Goal: Task Accomplishment & Management: Manage account settings

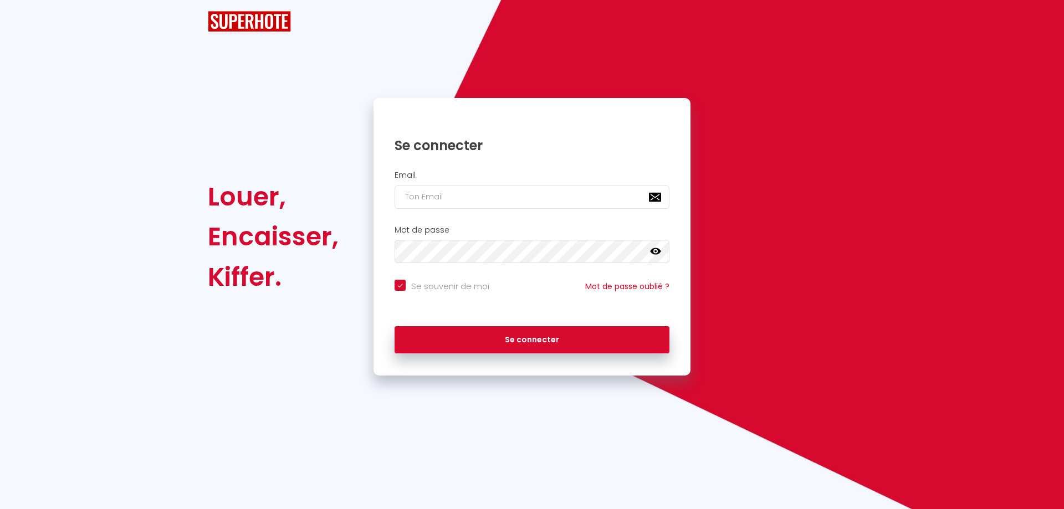
checkbox input "true"
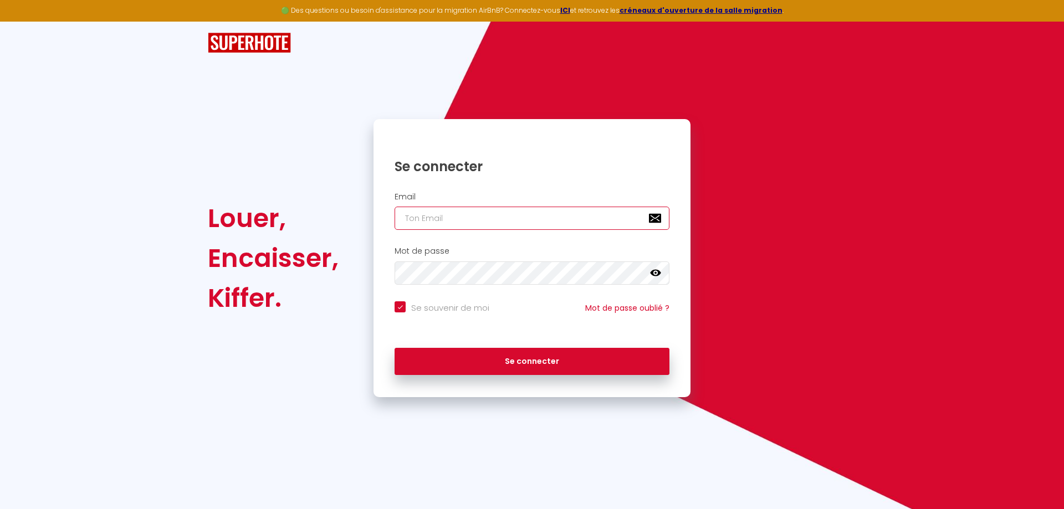
click at [435, 218] on input "email" at bounding box center [531, 218] width 275 height 23
type input "t"
checkbox input "true"
type input "te"
checkbox input "true"
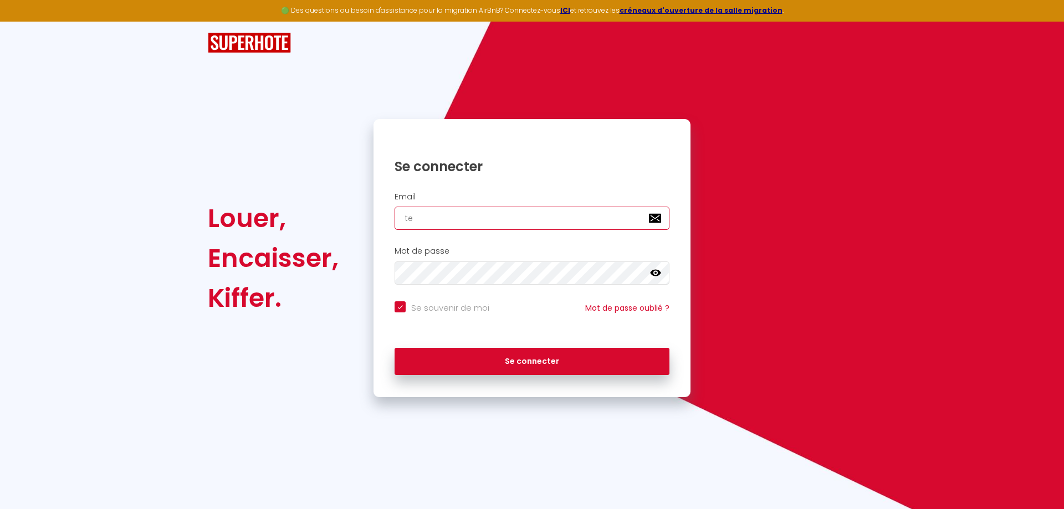
type input "tei"
checkbox input "true"
type input "teix"
checkbox input "true"
type input "teixe"
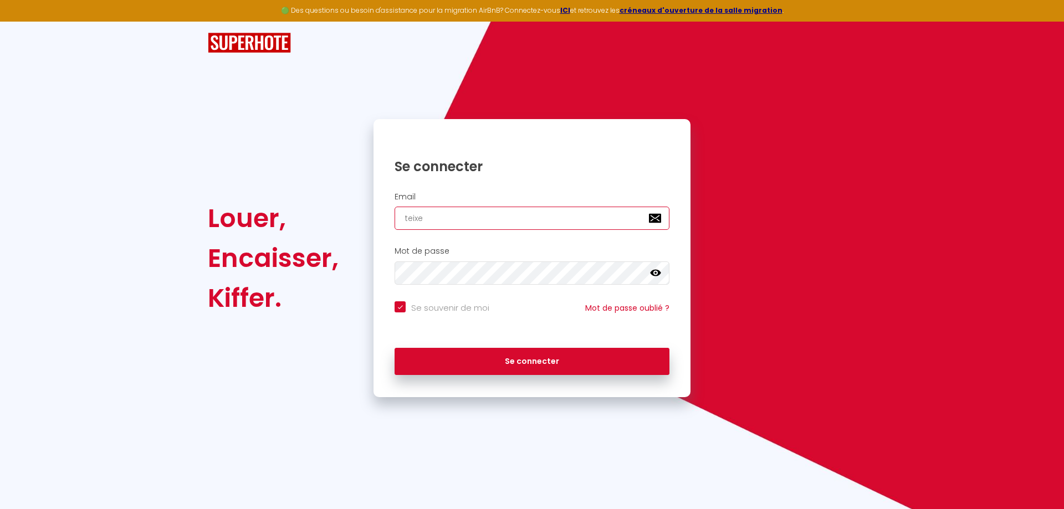
checkbox input "true"
type input "teixei"
checkbox input "true"
type input "teixeir"
checkbox input "true"
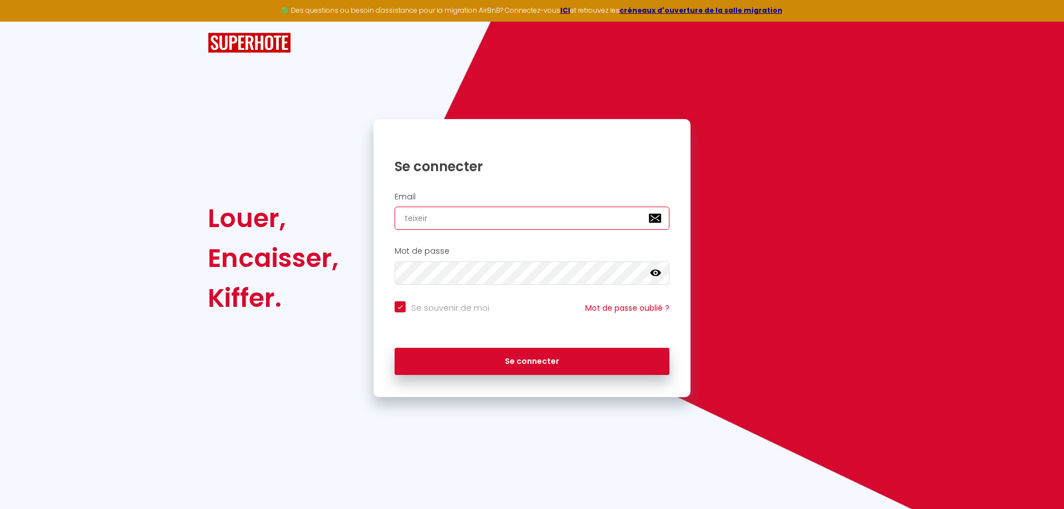
type input "[PERSON_NAME]"
checkbox input "true"
type input "[PERSON_NAME]."
checkbox input "true"
type input "[PERSON_NAME].a"
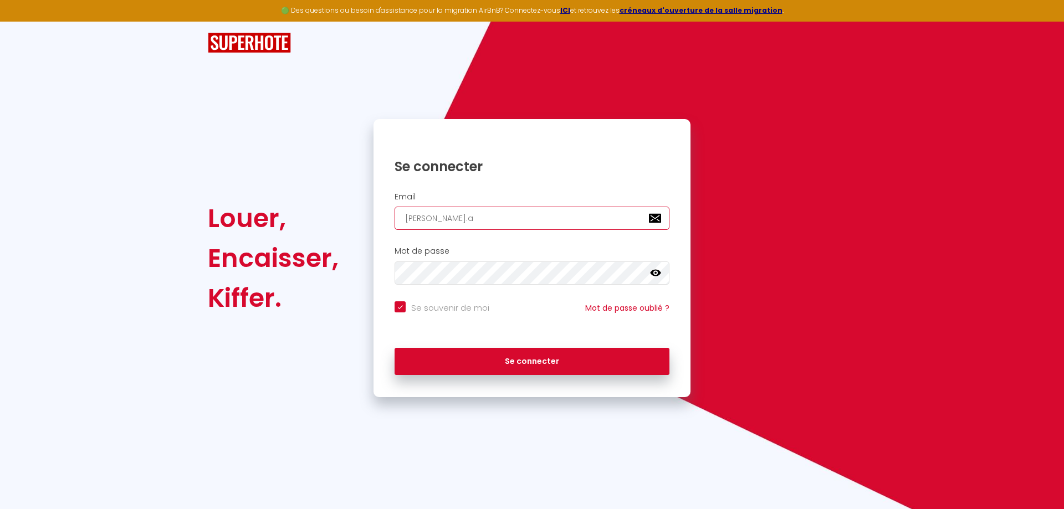
checkbox input "true"
type input "[PERSON_NAME][DOMAIN_NAME]"
checkbox input "true"
type input "[PERSON_NAME].ale"
checkbox input "true"
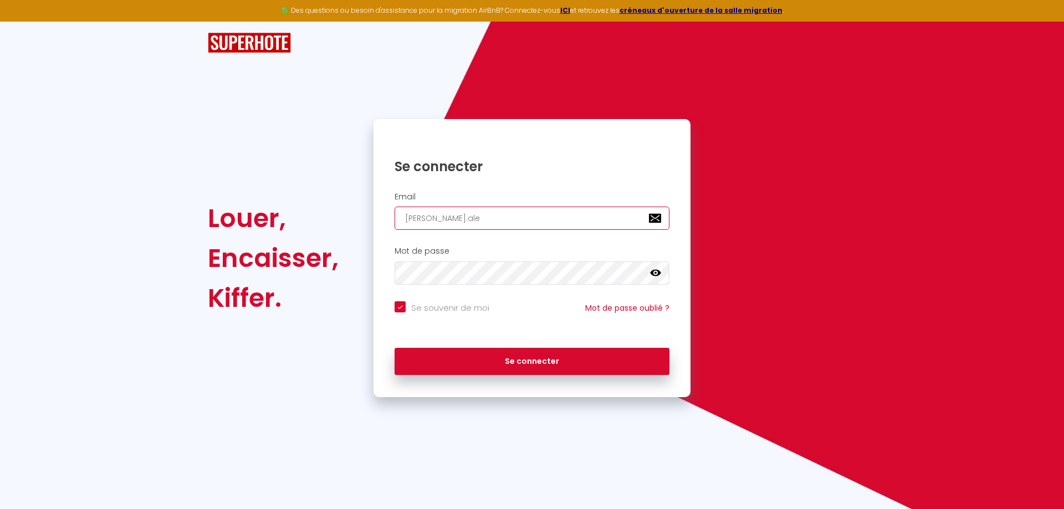
type input "[PERSON_NAME].[PERSON_NAME]"
checkbox input "true"
type input "[PERSON_NAME].alexa"
checkbox input "true"
type input "[PERSON_NAME].alexan"
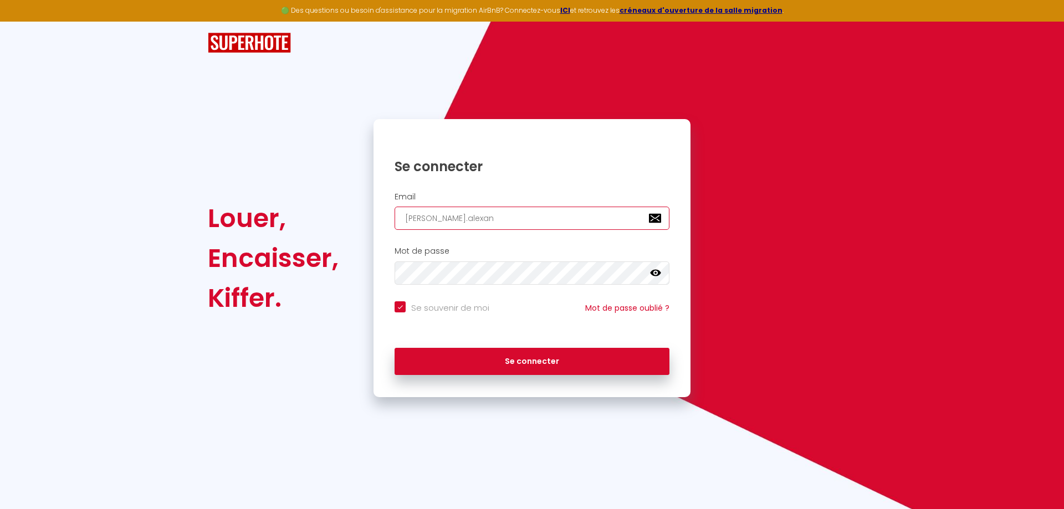
checkbox input "true"
type input "[PERSON_NAME].alexand"
checkbox input "true"
type input "[PERSON_NAME].[PERSON_NAME]"
checkbox input "true"
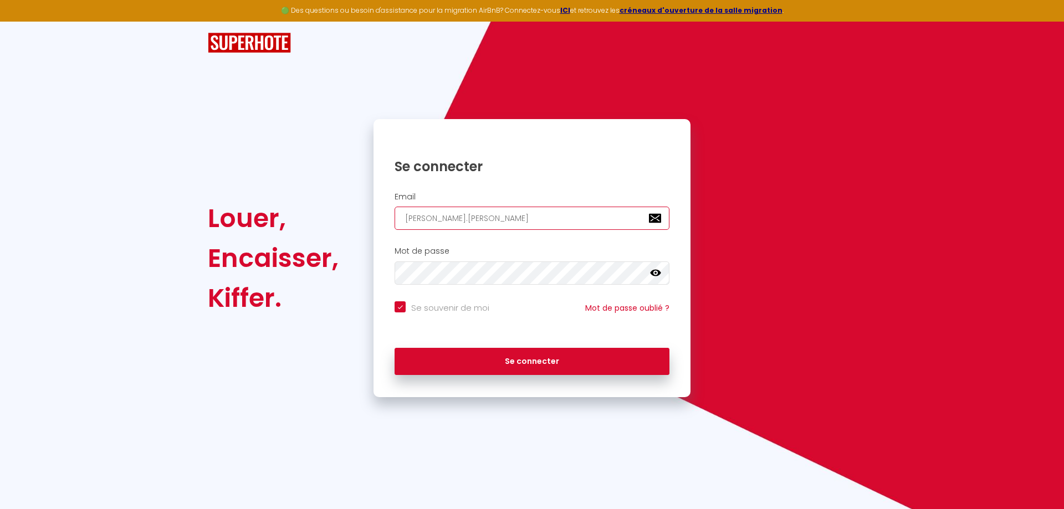
type input "[PERSON_NAME].[PERSON_NAME]"
checkbox input "true"
type input "[PERSON_NAME].[PERSON_NAME]."
checkbox input "true"
type input "[PERSON_NAME].[PERSON_NAME].i"
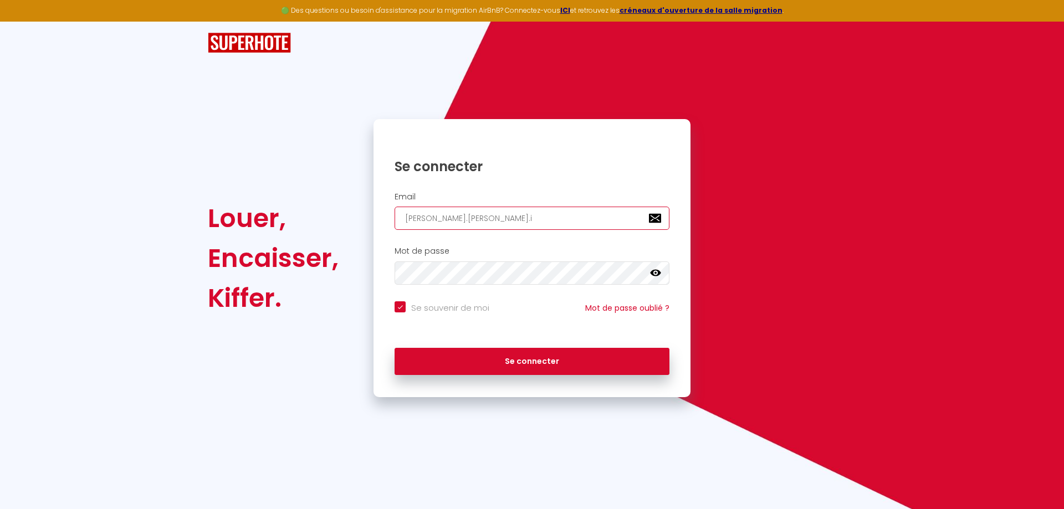
checkbox input "true"
type input "[DOMAIN_NAME]"
checkbox input "true"
type input "[PERSON_NAME].[PERSON_NAME].imm"
checkbox input "true"
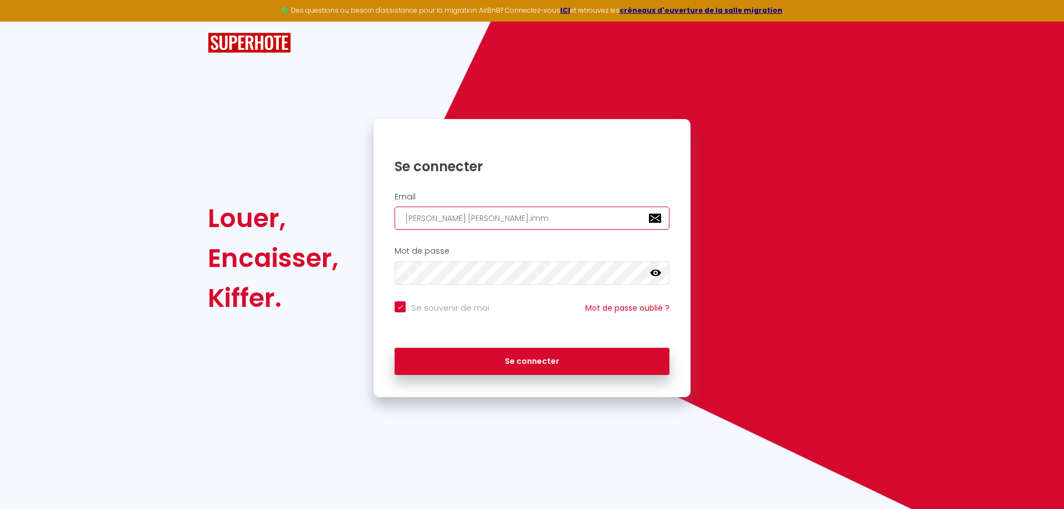
type input "[PERSON_NAME][DOMAIN_NAME][PERSON_NAME]"
checkbox input "true"
type input "[PERSON_NAME][DOMAIN_NAME][PERSON_NAME]@"
checkbox input "true"
type input "[DOMAIN_NAME][PERSON_NAME]"
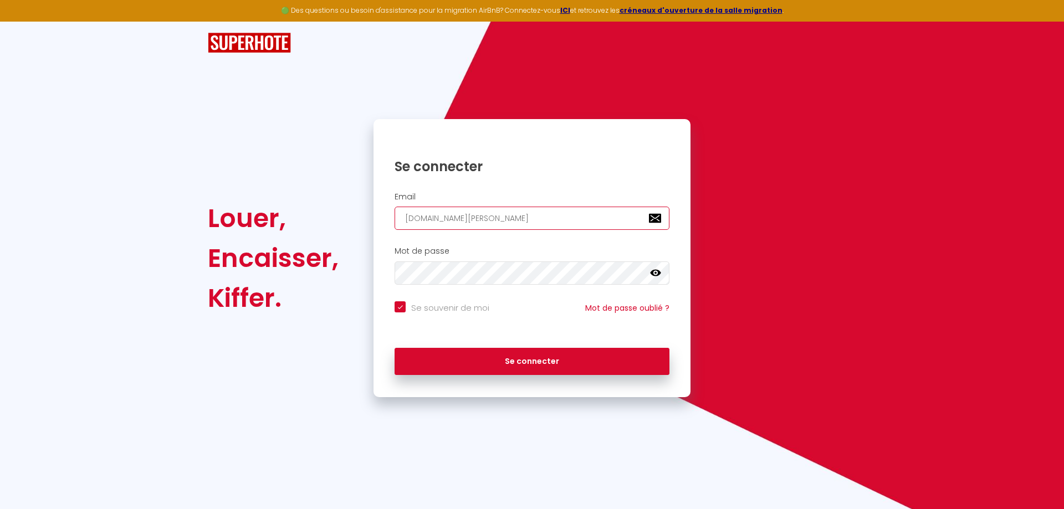
checkbox input "true"
type input "[DOMAIN_NAME][PERSON_NAME]"
checkbox input "true"
type input "[PERSON_NAME][DOMAIN_NAME]@gma"
checkbox input "true"
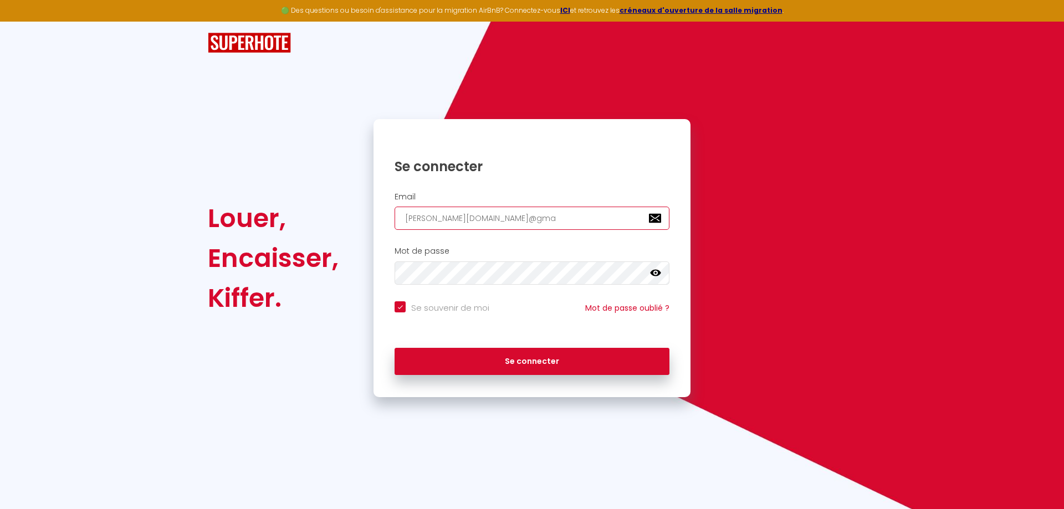
type input "[DOMAIN_NAME][PERSON_NAME]"
checkbox input "true"
type input "[PERSON_NAME][DOMAIN_NAME][EMAIL_ADDRESS]"
checkbox input "true"
type input "[PERSON_NAME][DOMAIN_NAME][EMAIL_ADDRESS]."
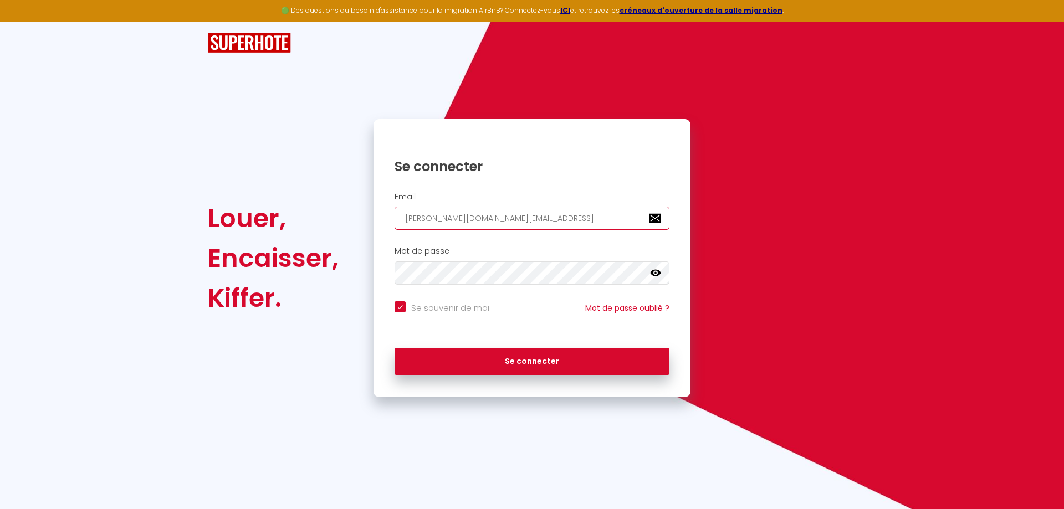
checkbox input "true"
type input "[PERSON_NAME][DOMAIN_NAME]@gmail.c"
checkbox input "true"
type input "[PERSON_NAME][DOMAIN_NAME][EMAIL_ADDRESS][DOMAIN_NAME]"
checkbox input "true"
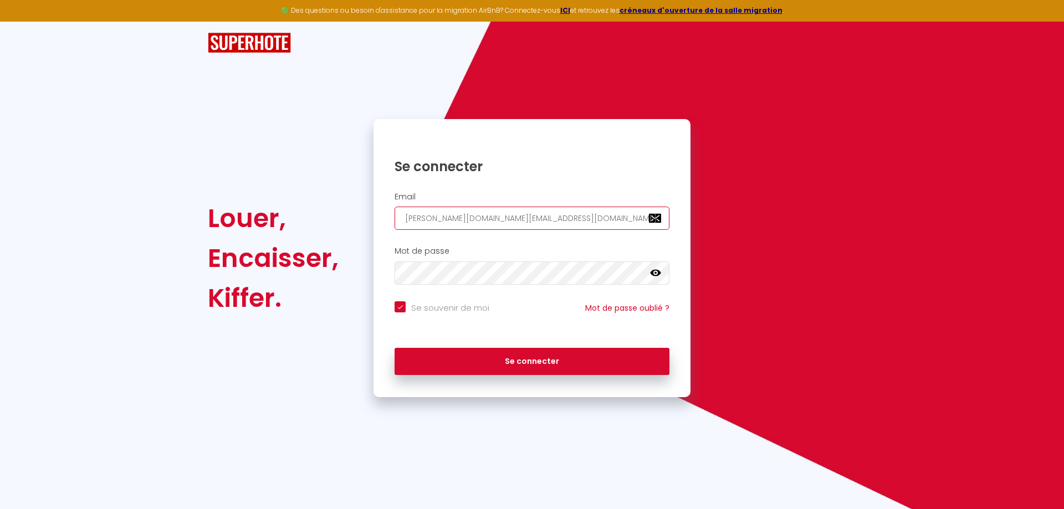
type input "[PERSON_NAME][DOMAIN_NAME][EMAIL_ADDRESS][DOMAIN_NAME]"
checkbox input "true"
type input "[PERSON_NAME][DOMAIN_NAME][EMAIL_ADDRESS][DOMAIN_NAME]"
click at [394, 348] on button "Se connecter" at bounding box center [531, 362] width 275 height 28
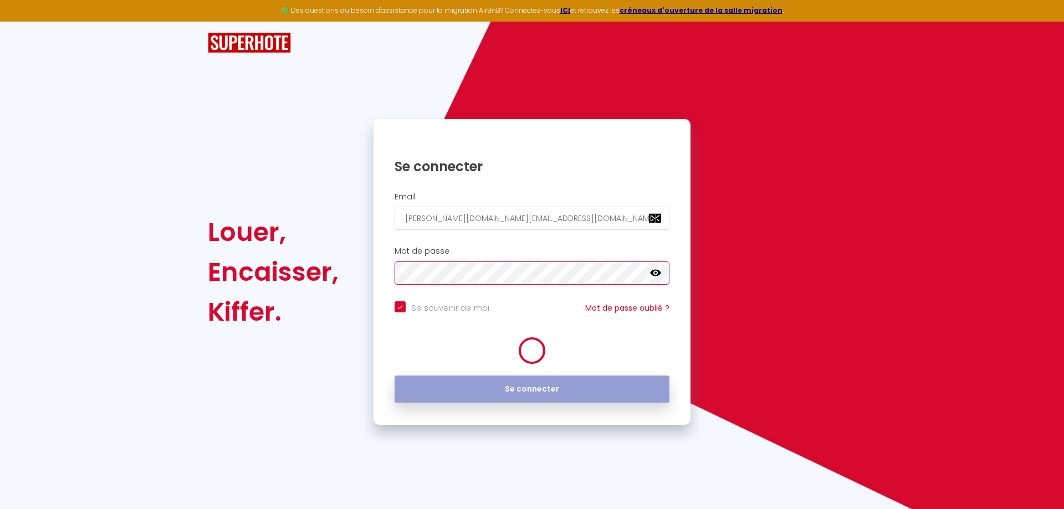
checkbox input "true"
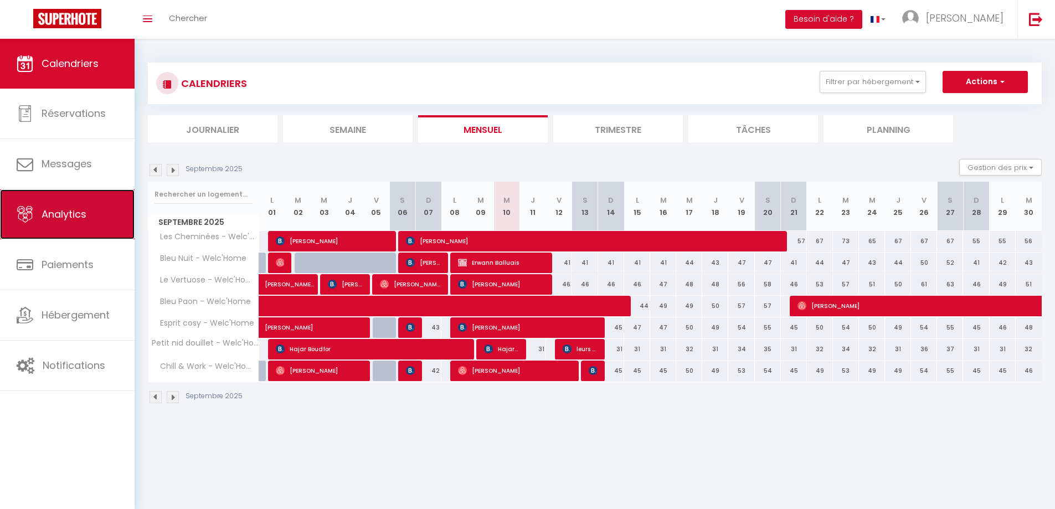
click at [78, 232] on link "Analytics" at bounding box center [67, 214] width 135 height 50
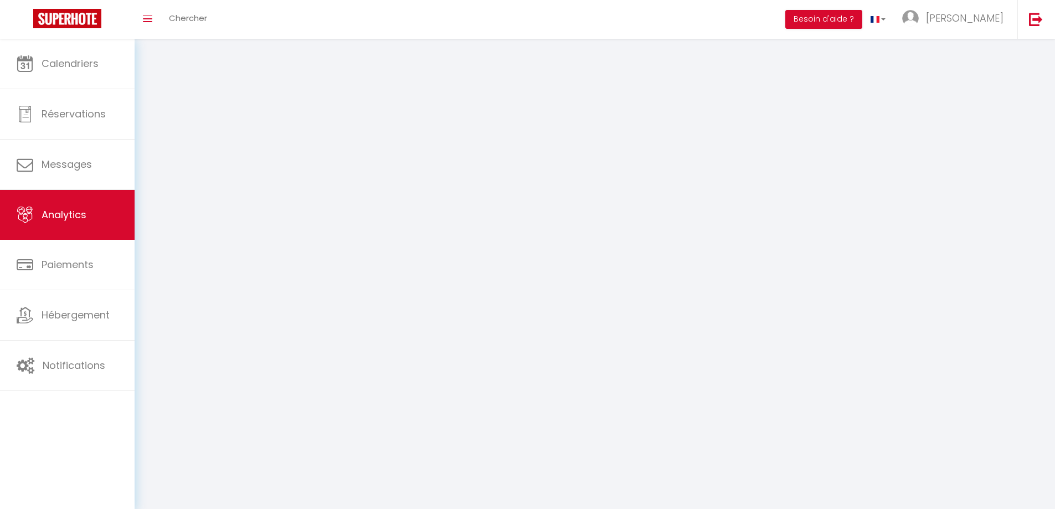
select select "2025"
select select "9"
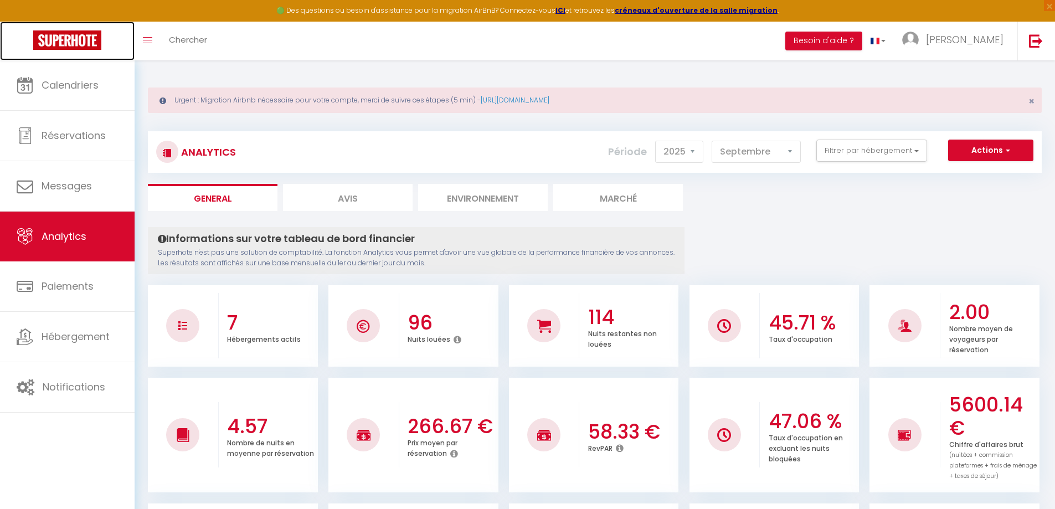
click at [86, 39] on img at bounding box center [67, 39] width 68 height 19
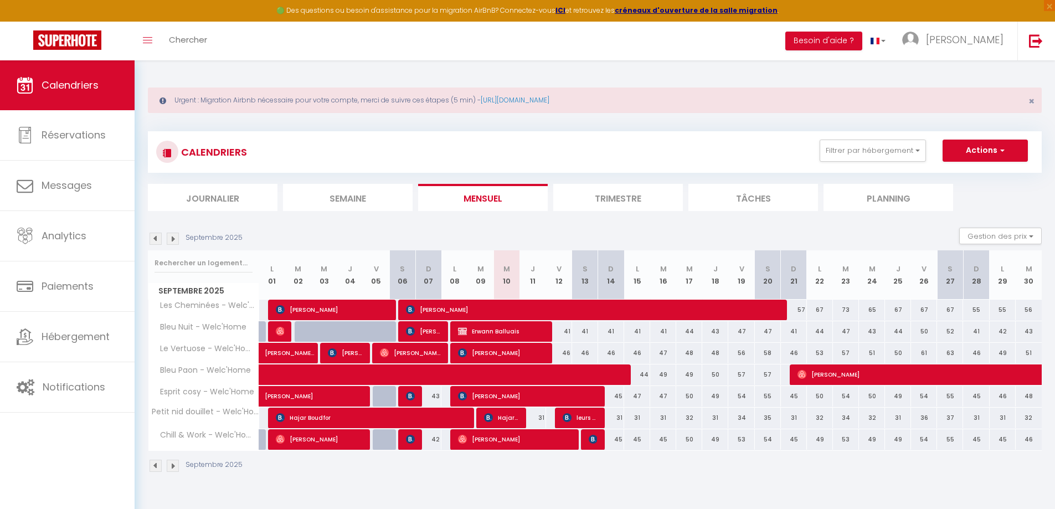
click at [158, 237] on img at bounding box center [156, 239] width 12 height 12
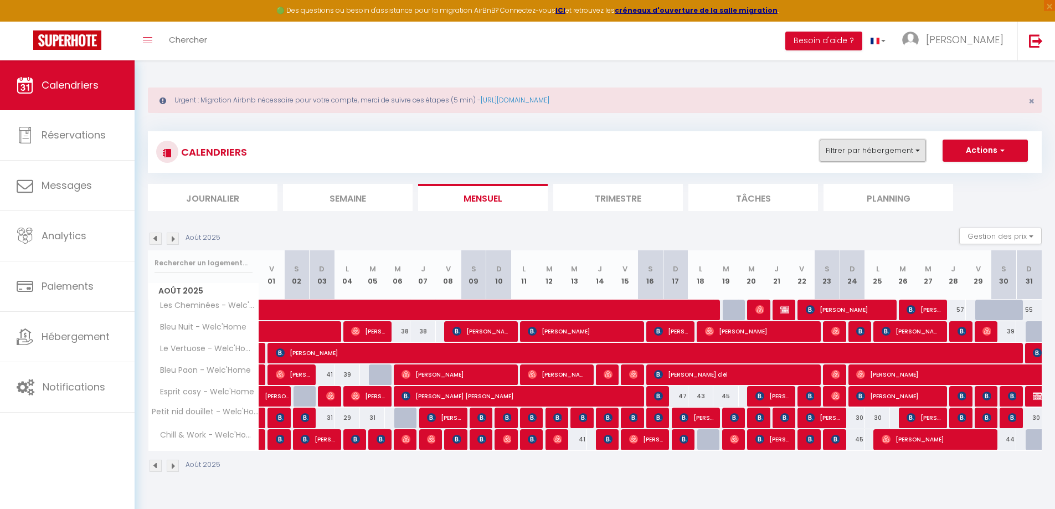
click at [903, 152] on button "Filtrer par hébergement" at bounding box center [873, 151] width 106 height 22
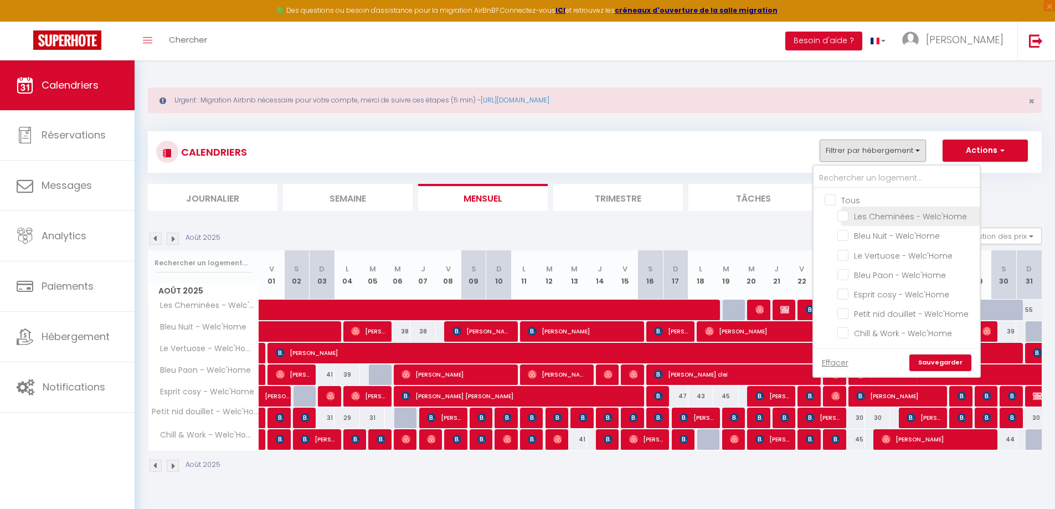
click at [845, 217] on input "Les Cheminées - Welc'Home" at bounding box center [907, 215] width 138 height 11
checkbox input "true"
checkbox input "false"
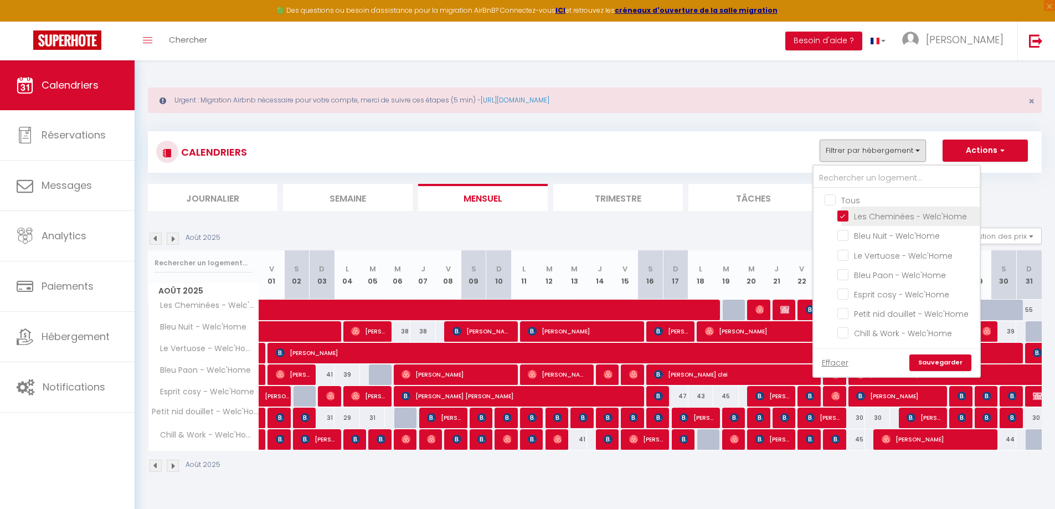
checkbox input "false"
click at [846, 279] on input "Bleu Paon - Welc'Home" at bounding box center [907, 274] width 138 height 11
checkbox input "true"
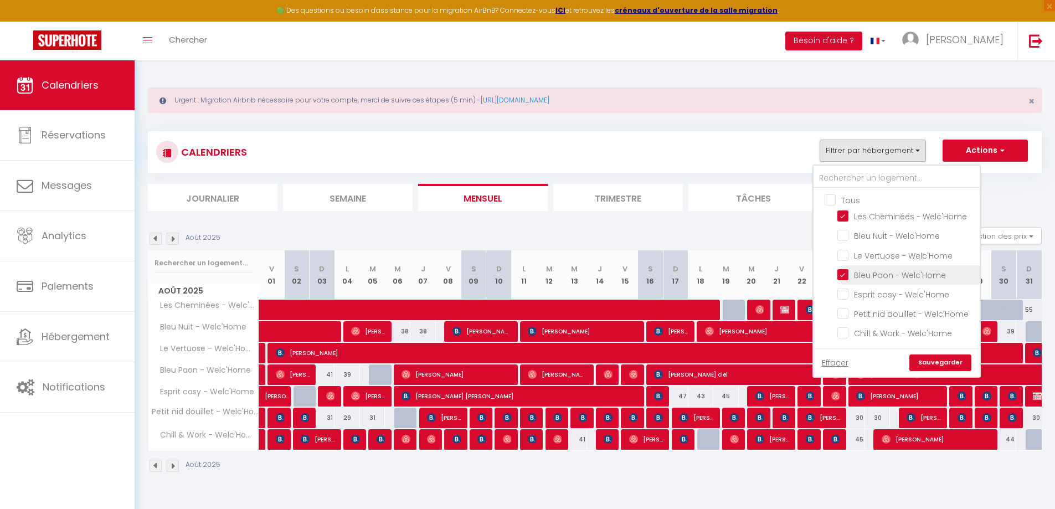
checkbox input "false"
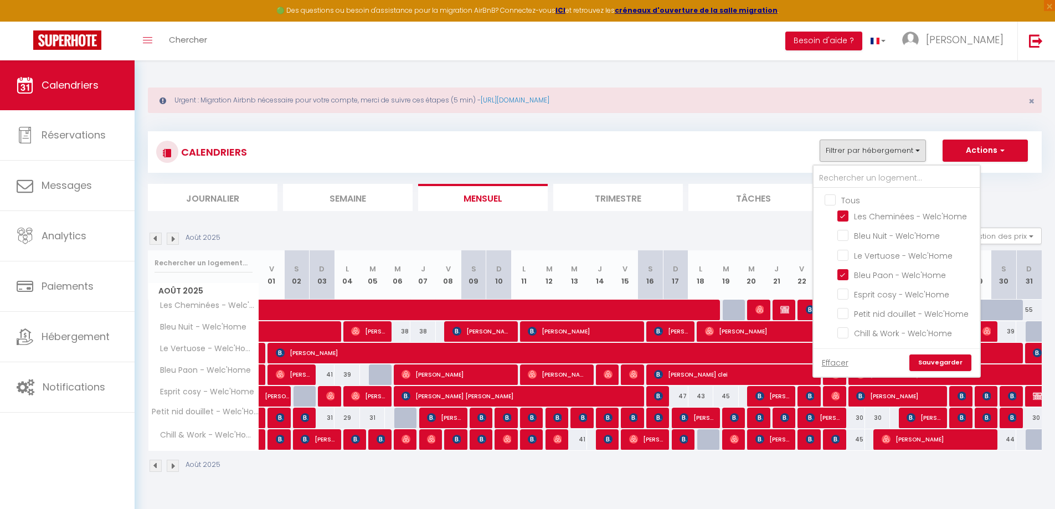
click at [953, 357] on link "Sauvegarder" at bounding box center [941, 363] width 62 height 17
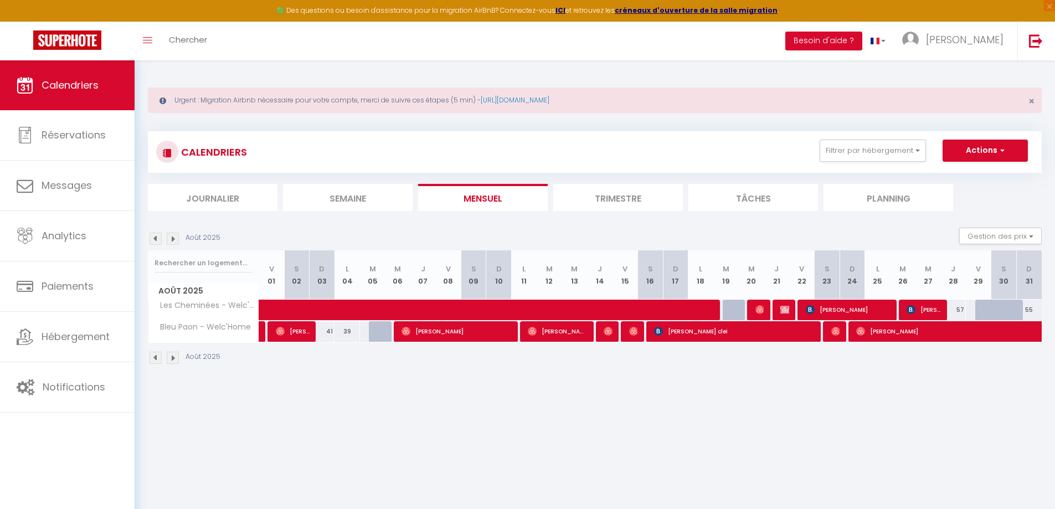
click at [156, 238] on img at bounding box center [156, 239] width 12 height 12
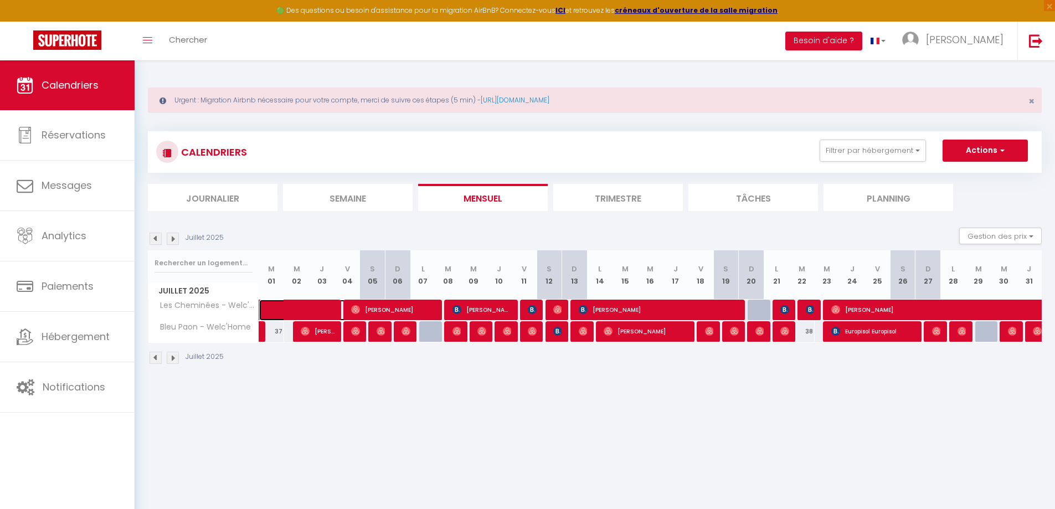
click at [289, 306] on span at bounding box center [314, 310] width 76 height 21
select select "OK"
select select "KO"
select select "0"
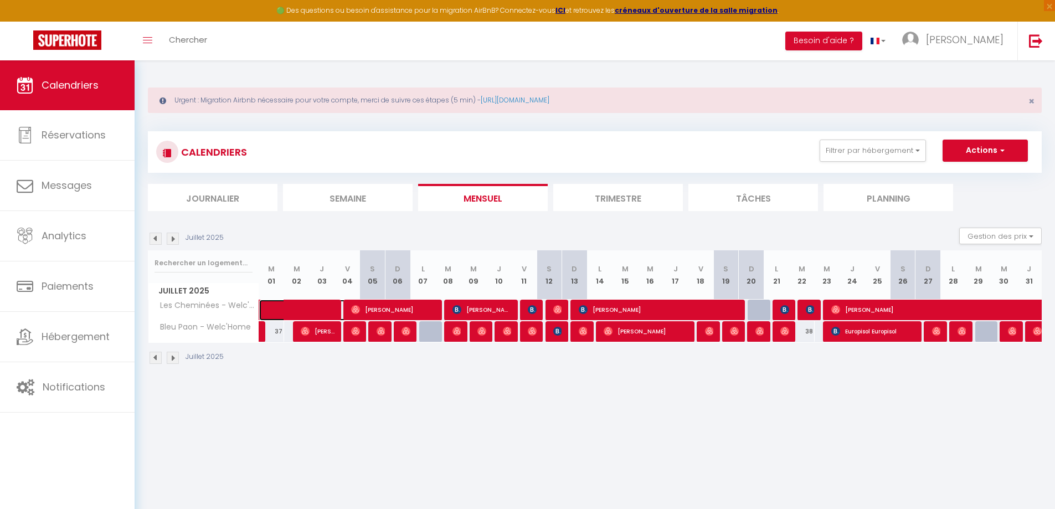
select select "1"
select select
select select "26010"
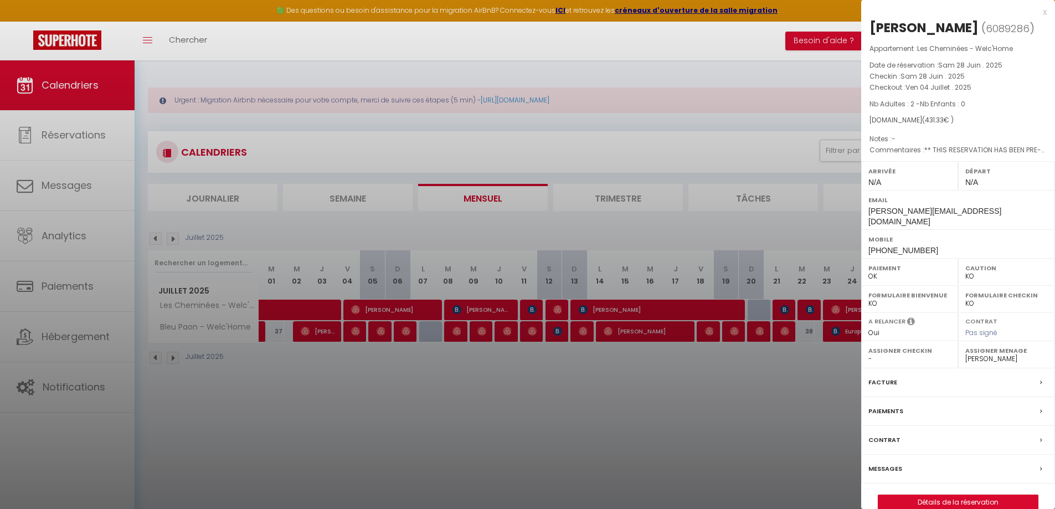
click at [469, 413] on div at bounding box center [527, 254] width 1055 height 509
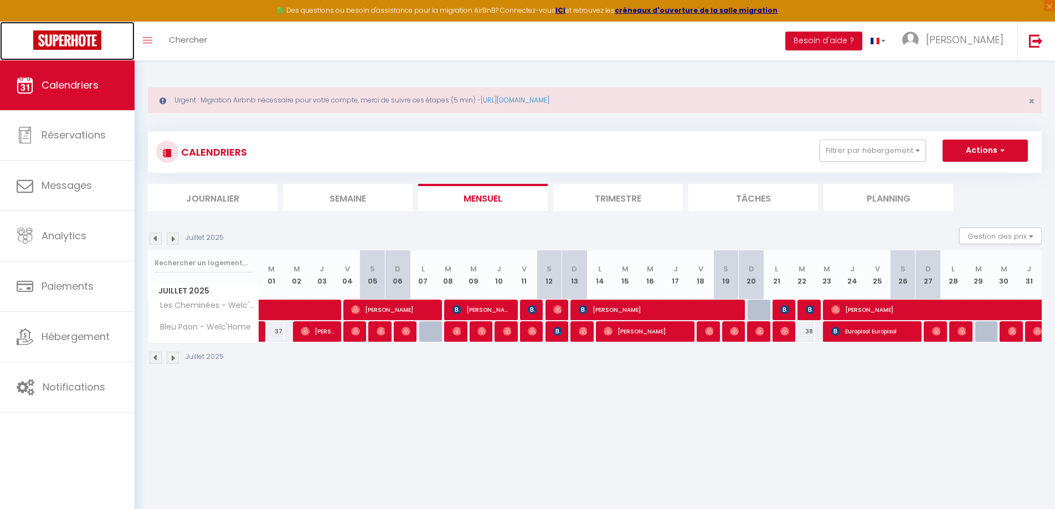
click at [76, 42] on img at bounding box center [67, 39] width 68 height 19
